Goal: Check status: Check status

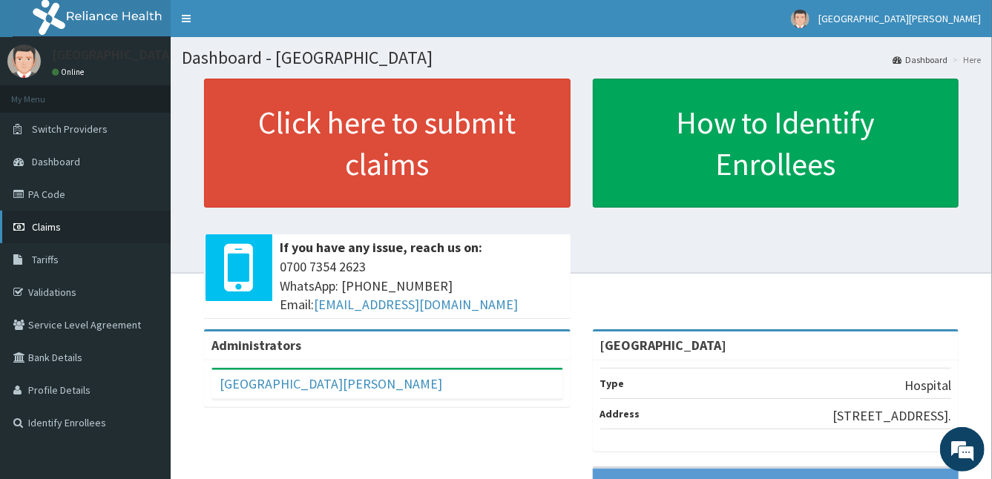
click at [65, 213] on link "Claims" at bounding box center [85, 227] width 171 height 33
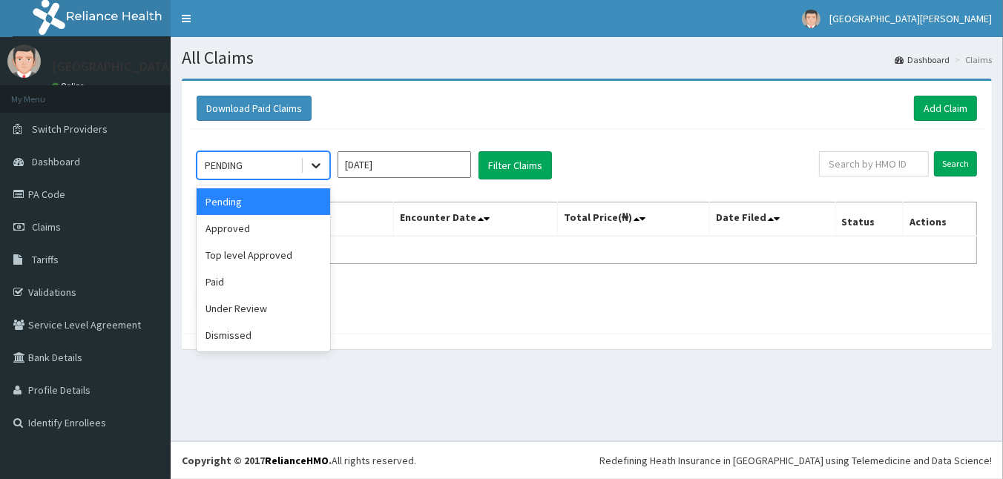
click at [322, 171] on icon at bounding box center [316, 165] width 15 height 15
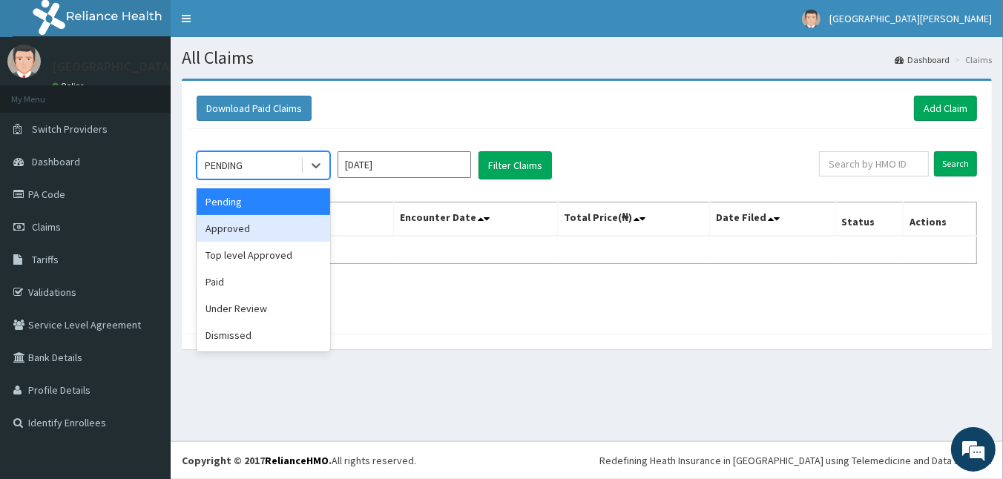
click at [286, 221] on div "Approved" at bounding box center [264, 228] width 134 height 27
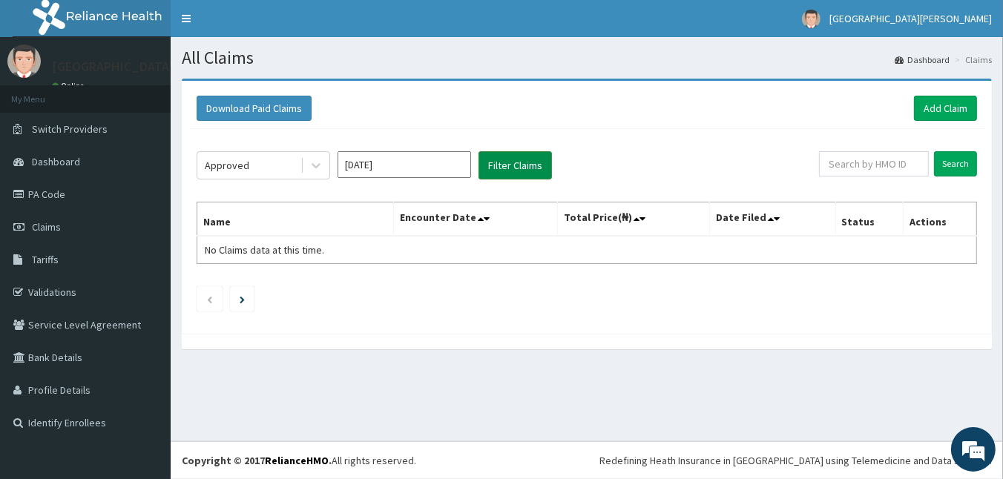
click at [506, 159] on button "Filter Claims" at bounding box center [514, 165] width 73 height 28
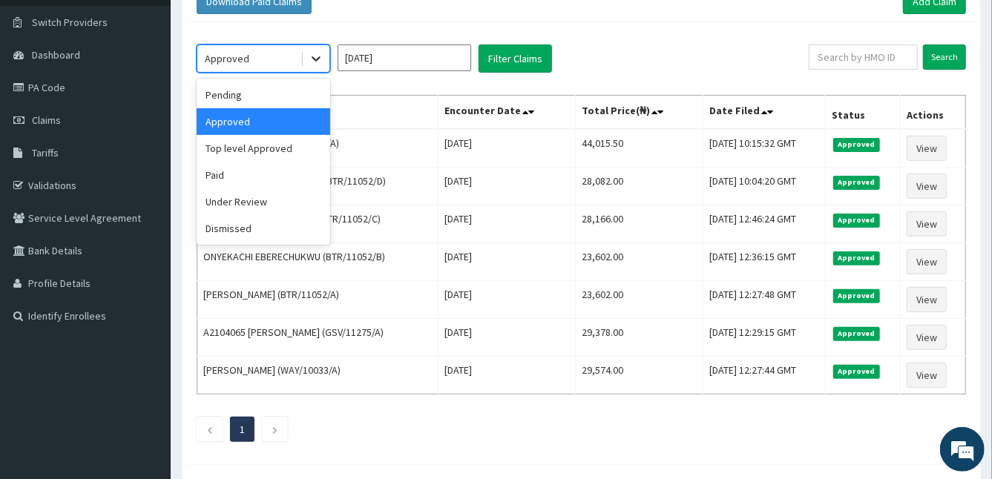
click at [309, 51] on icon at bounding box center [316, 58] width 15 height 15
click at [277, 201] on div "Under Review" at bounding box center [264, 201] width 134 height 27
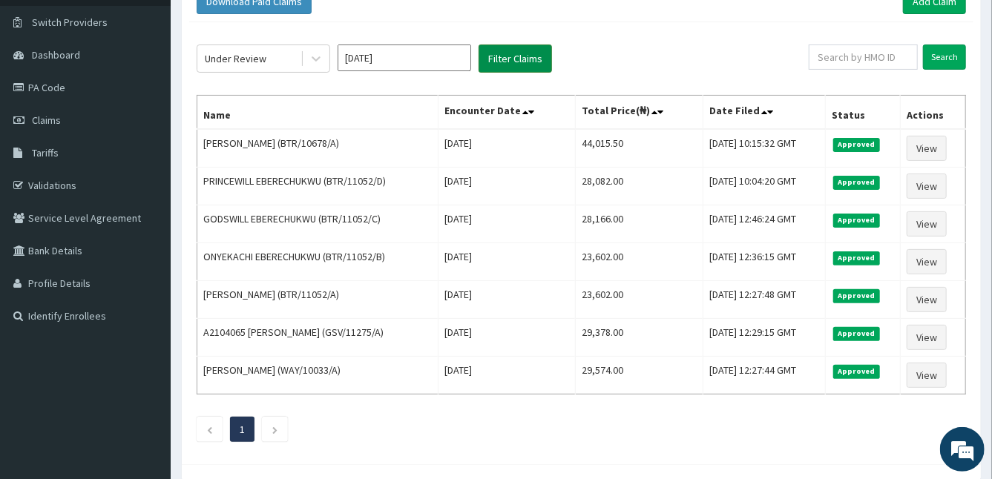
click at [495, 53] on button "Filter Claims" at bounding box center [514, 59] width 73 height 28
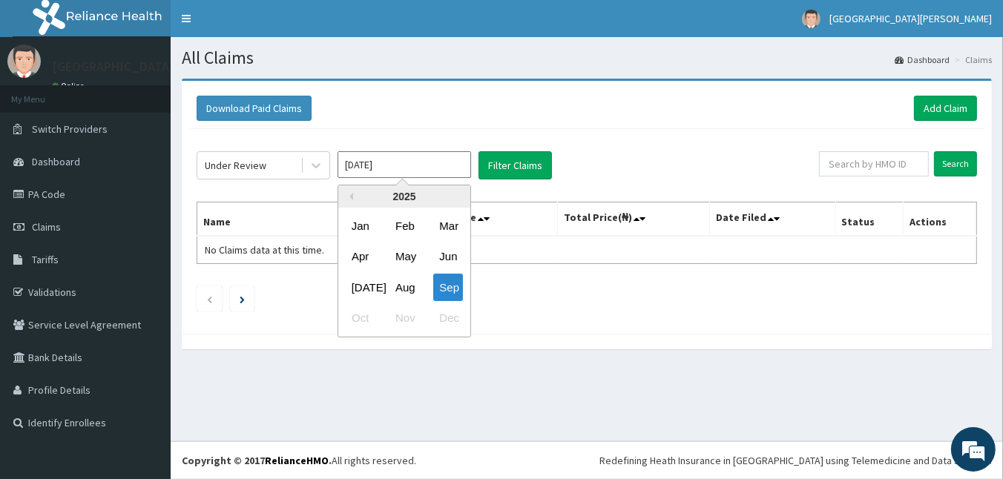
click at [390, 176] on input "[DATE]" at bounding box center [405, 164] width 134 height 27
click at [409, 287] on div "Aug" at bounding box center [404, 287] width 30 height 27
type input "[DATE]"
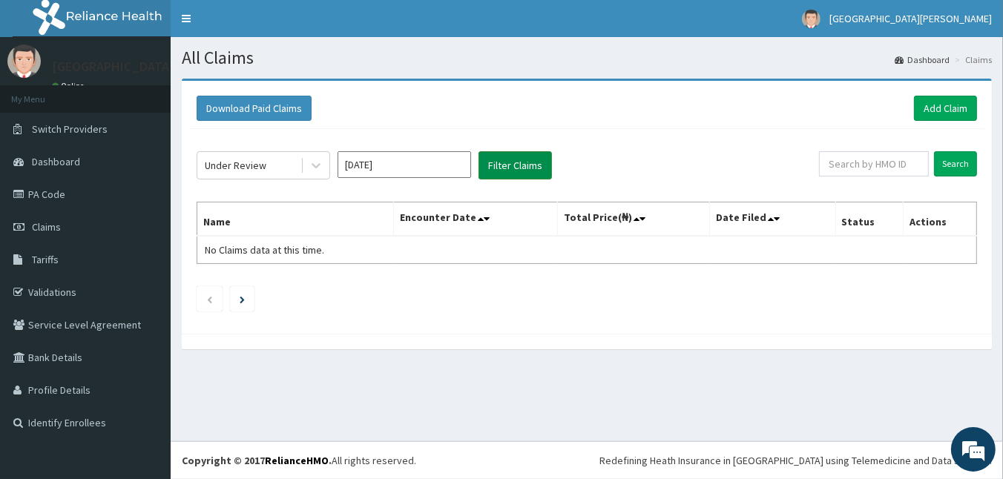
click at [516, 162] on button "Filter Claims" at bounding box center [514, 165] width 73 height 28
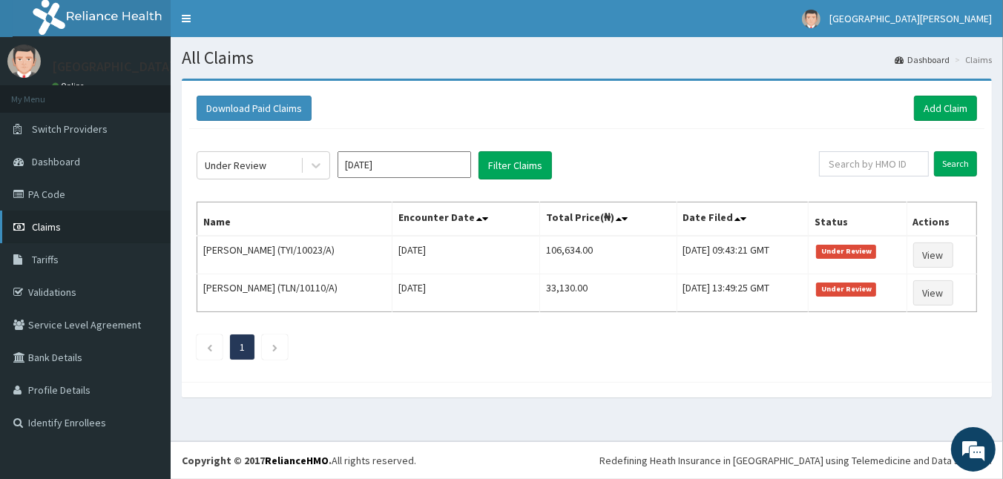
click at [88, 229] on link "Claims" at bounding box center [85, 227] width 171 height 33
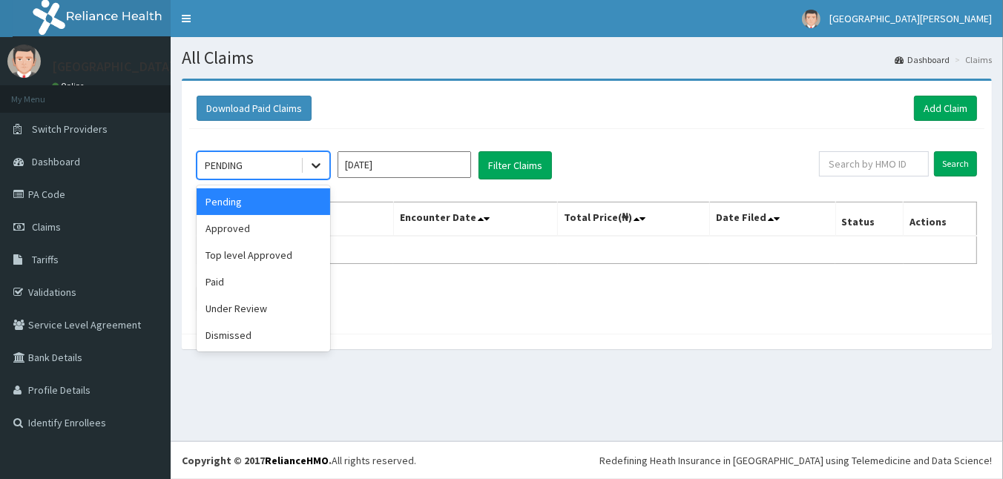
click at [315, 164] on icon at bounding box center [316, 166] width 9 height 5
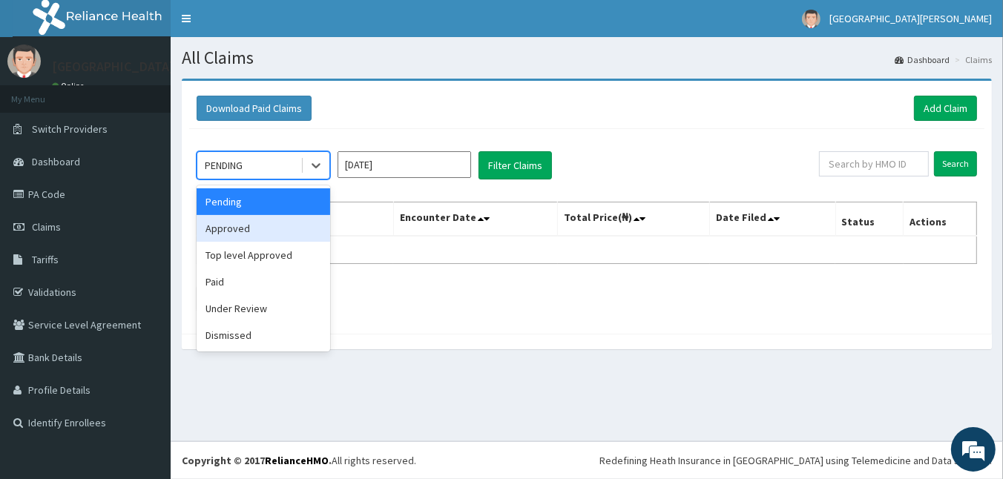
click at [303, 227] on div "Approved" at bounding box center [264, 228] width 134 height 27
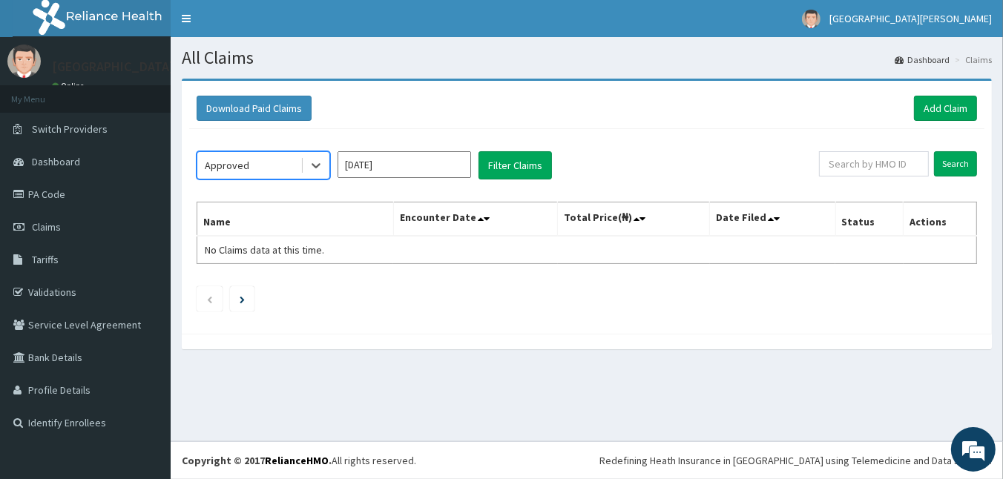
click at [381, 189] on div "option Approved, selected. Select is focused ,type to refine list, press Down t…" at bounding box center [586, 227] width 795 height 197
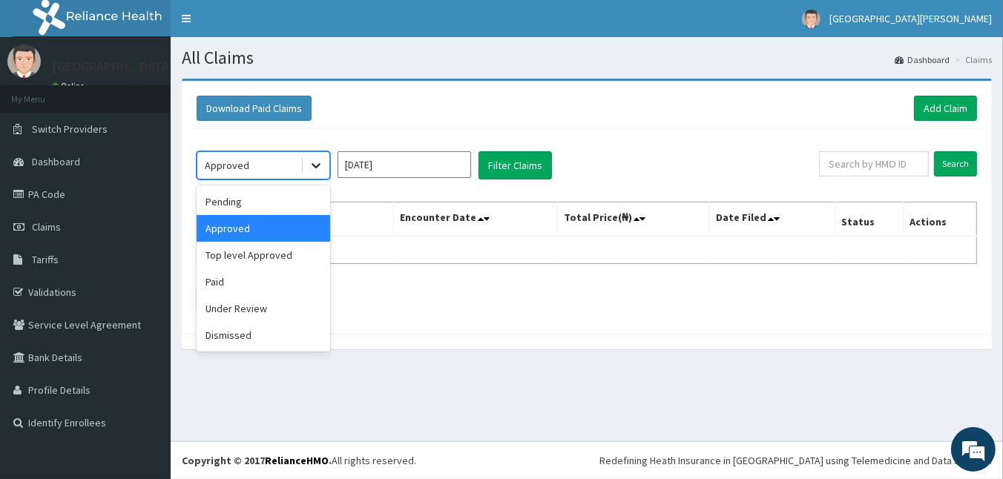
click at [305, 160] on div at bounding box center [316, 165] width 27 height 27
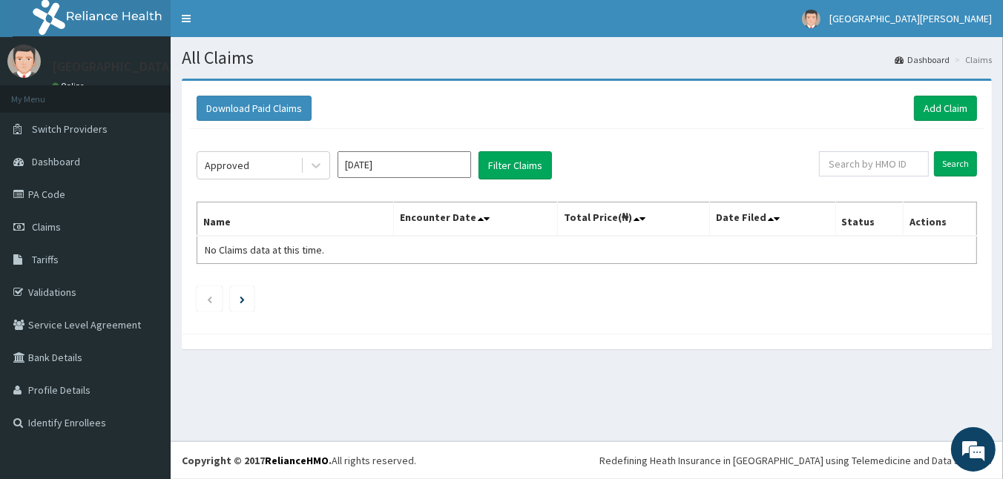
click at [374, 117] on div "Download Paid Claims Add Claim" at bounding box center [587, 108] width 780 height 25
